Goal: Information Seeking & Learning: Understand process/instructions

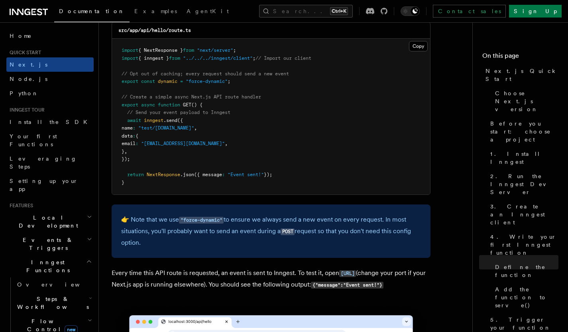
scroll to position [4218, 0]
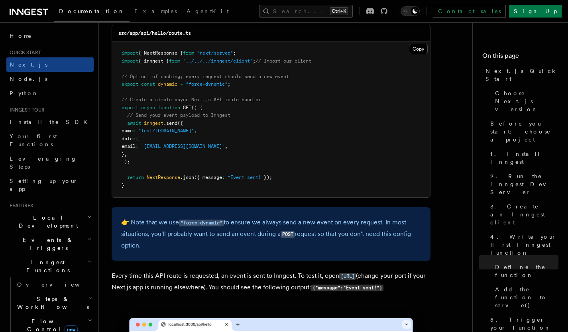
drag, startPoint x: 0, startPoint y: 0, endPoint x: 155, endPoint y: 186, distance: 242.2
click at [155, 186] on pre "import { NextResponse } from "next/server" ; import { inngest } from "../../../…" at bounding box center [271, 119] width 318 height 156
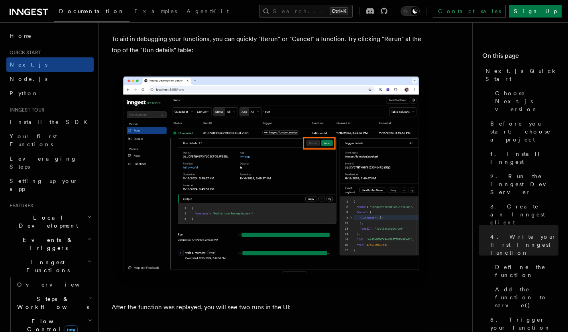
scroll to position [3477, 0]
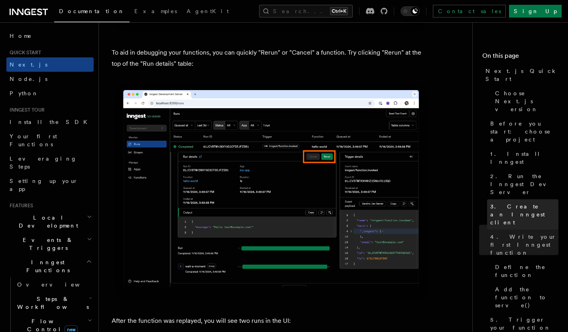
click at [513, 202] on span "3. Create an Inngest client" at bounding box center [524, 214] width 68 height 24
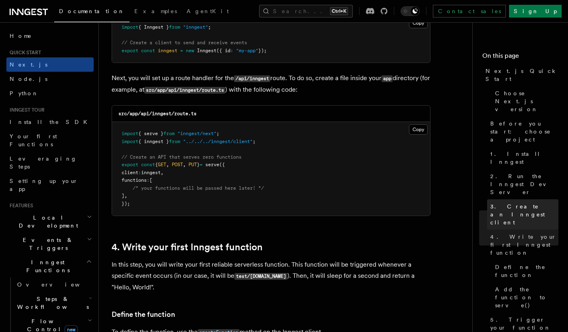
scroll to position [935, 0]
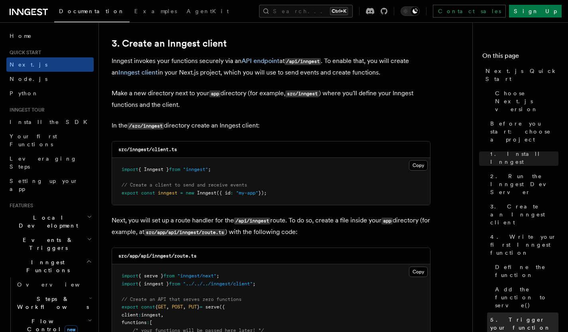
click at [522, 316] on span "5. Trigger your function from the Inngest Dev Server UI" at bounding box center [524, 336] width 68 height 40
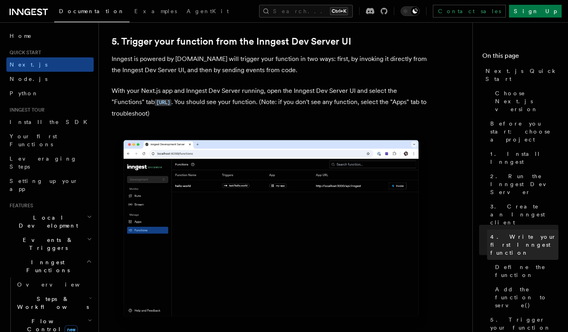
click at [530, 230] on link "4. Write your first Inngest function" at bounding box center [522, 245] width 71 height 30
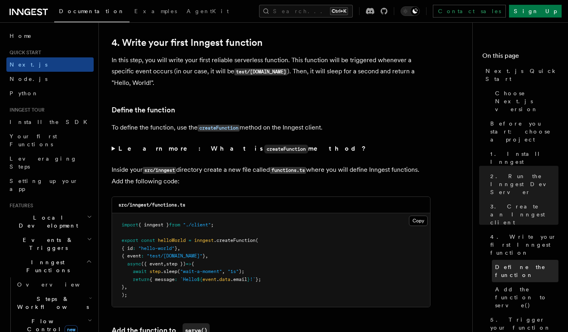
click at [528, 260] on link "Define the function" at bounding box center [525, 271] width 67 height 22
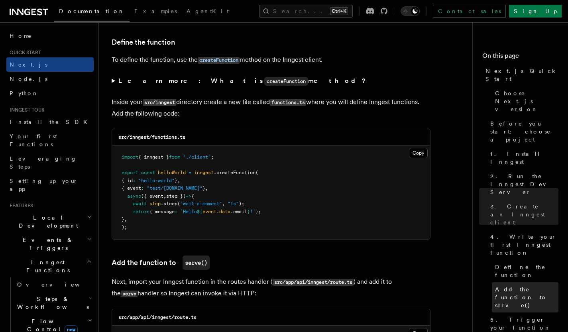
click at [528, 285] on span "Add the function to serve()" at bounding box center [526, 297] width 63 height 24
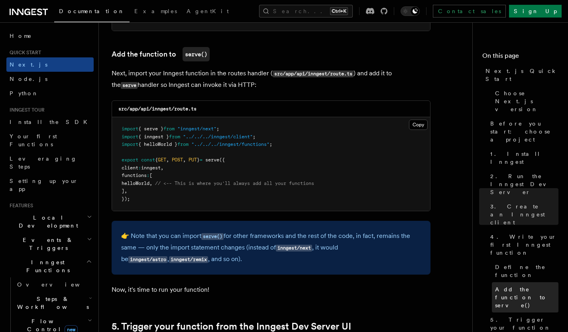
scroll to position [1569, 0]
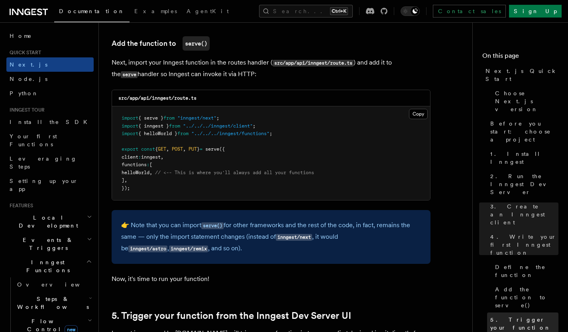
click at [521, 316] on span "5. Trigger your function from the Inngest Dev Server UI" at bounding box center [524, 336] width 68 height 40
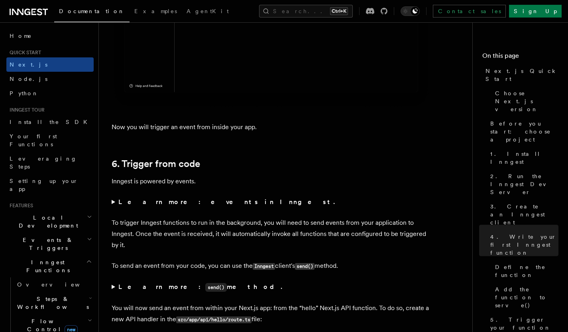
scroll to position [4031, 0]
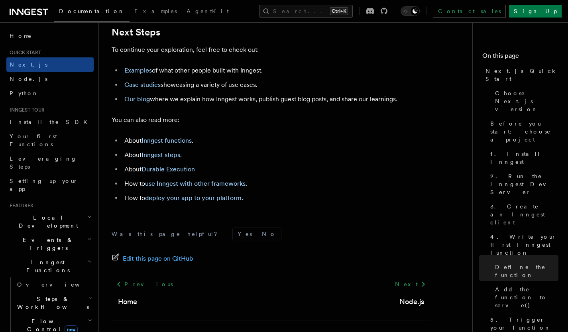
scroll to position [5001, 0]
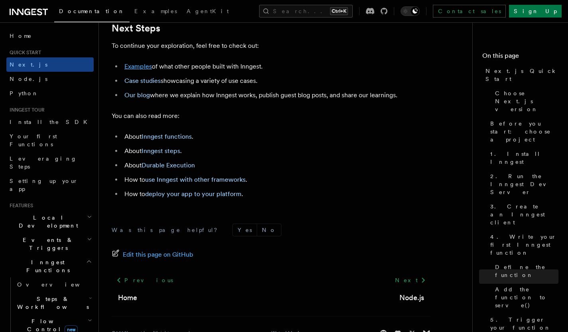
click at [140, 70] on link "Examples" at bounding box center [138, 67] width 28 height 8
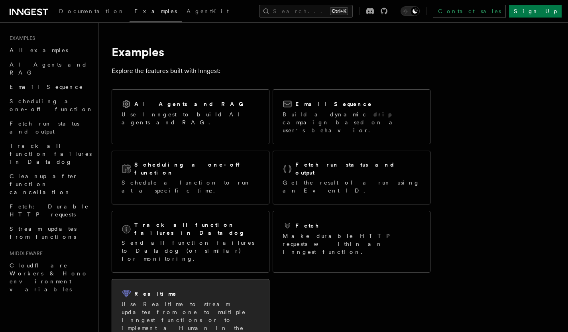
click at [136, 300] on p "Use Realtime to stream updates from one to multiple Inngest functions or to imp…" at bounding box center [191, 320] width 138 height 40
